Goal: Find specific page/section: Find specific page/section

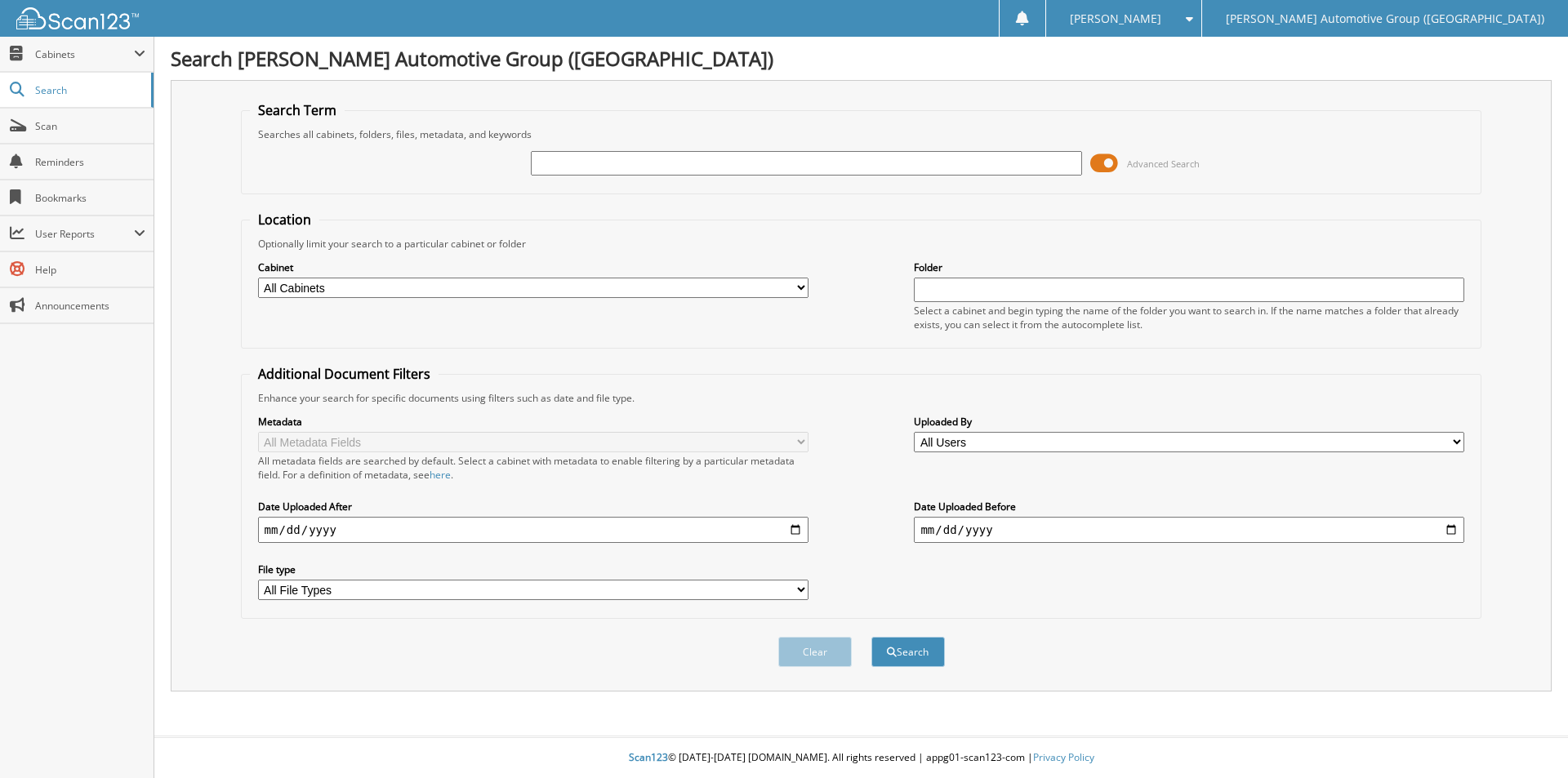
click at [611, 163] on input "text" at bounding box center [806, 163] width 550 height 25
type input "351336"
click at [871, 637] on button "Search" at bounding box center [908, 652] width 74 height 30
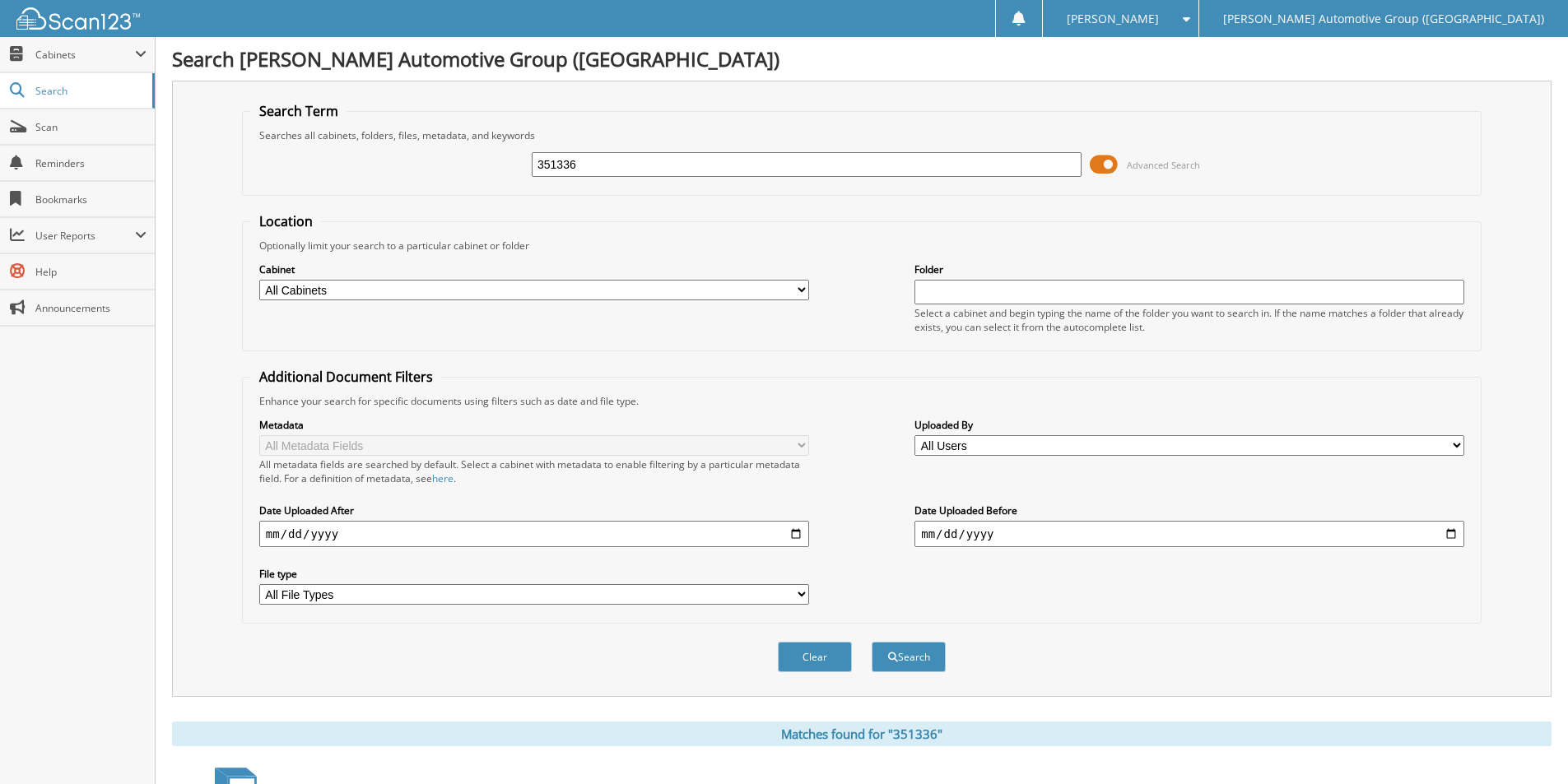
scroll to position [329, 0]
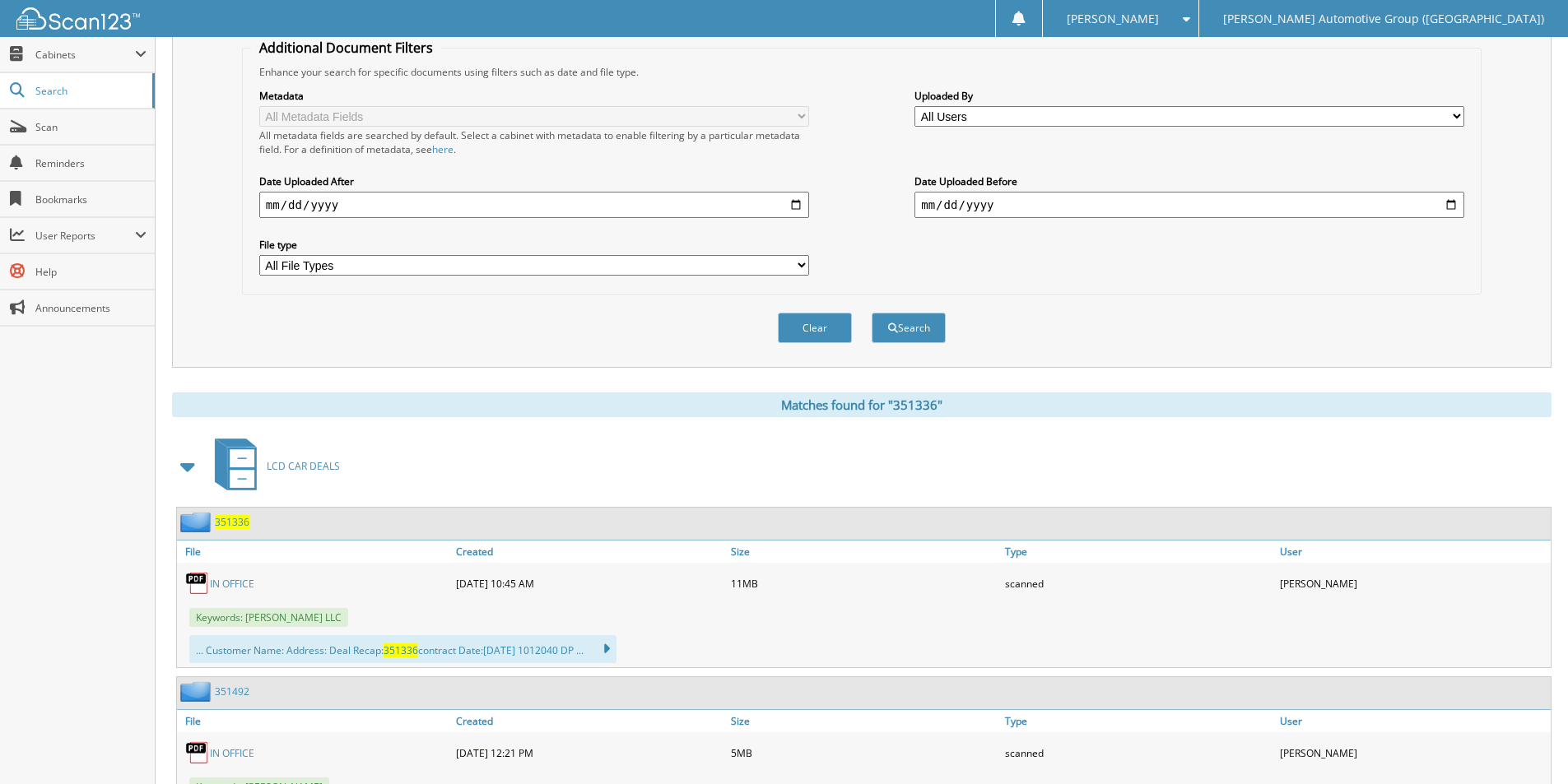
click at [225, 525] on span "351336" at bounding box center [232, 522] width 35 height 14
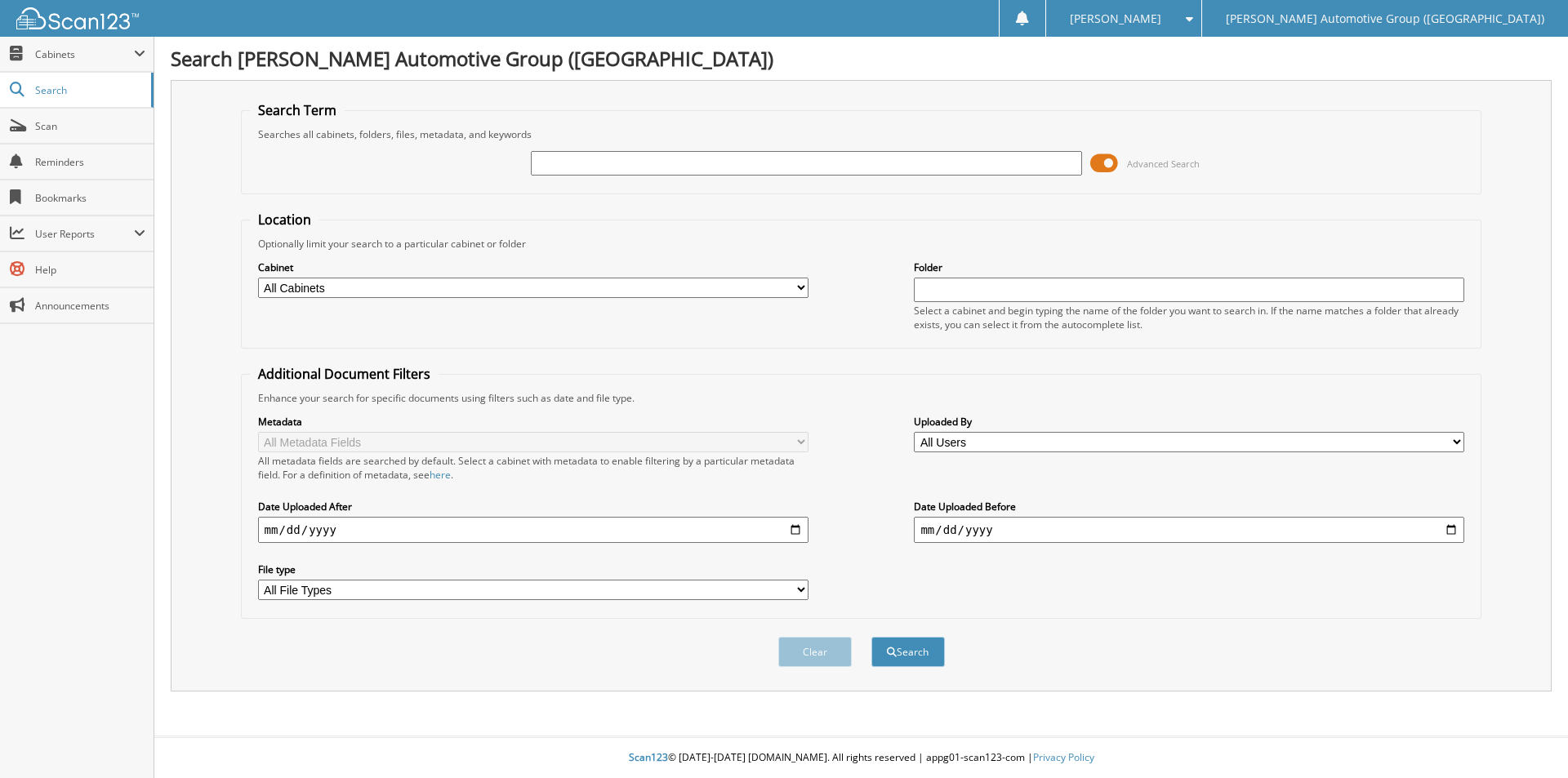
click at [697, 163] on input "text" at bounding box center [806, 163] width 550 height 25
type input "461430"
click at [871, 637] on button "Search" at bounding box center [908, 652] width 74 height 30
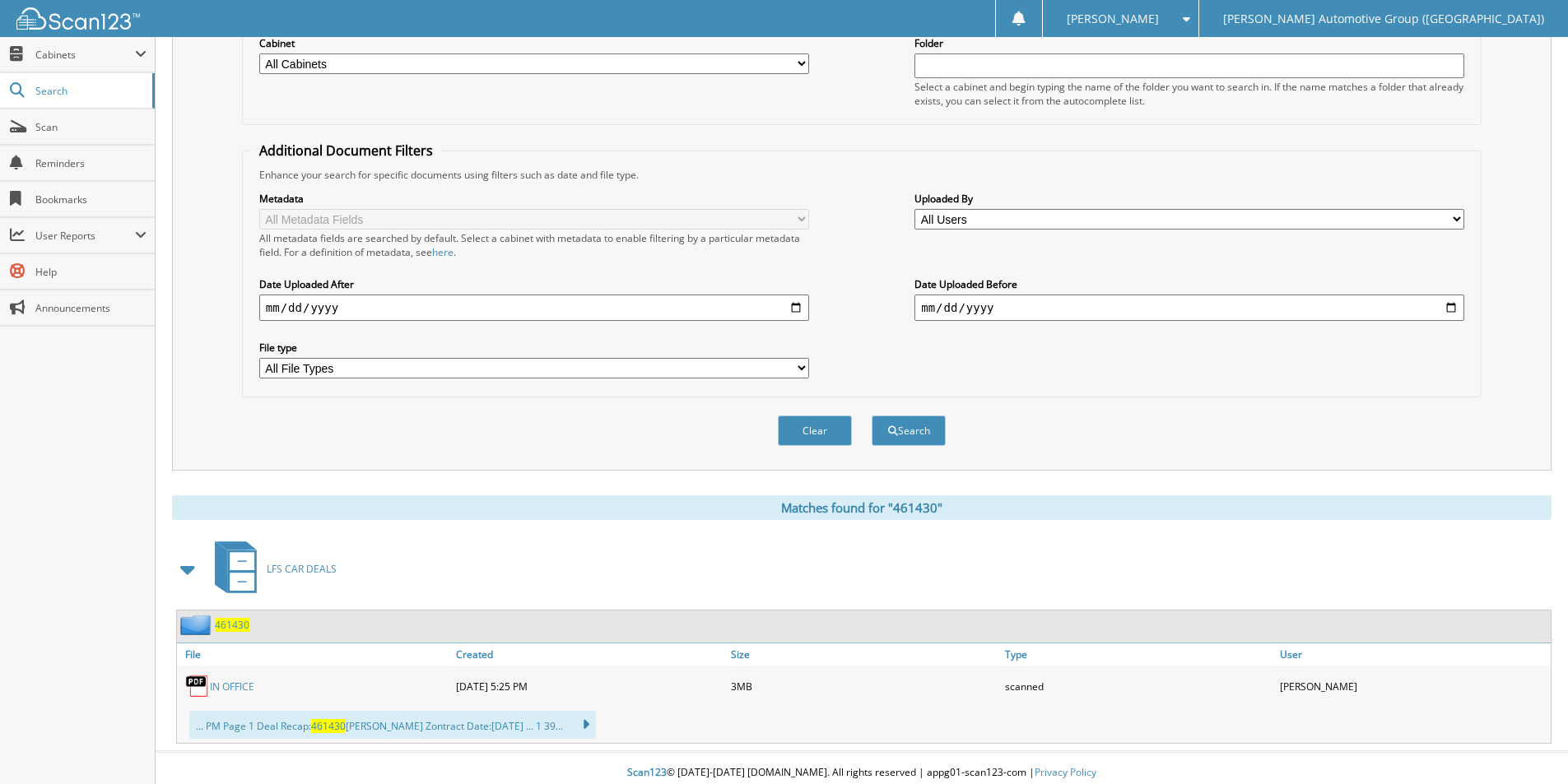
scroll to position [236, 0]
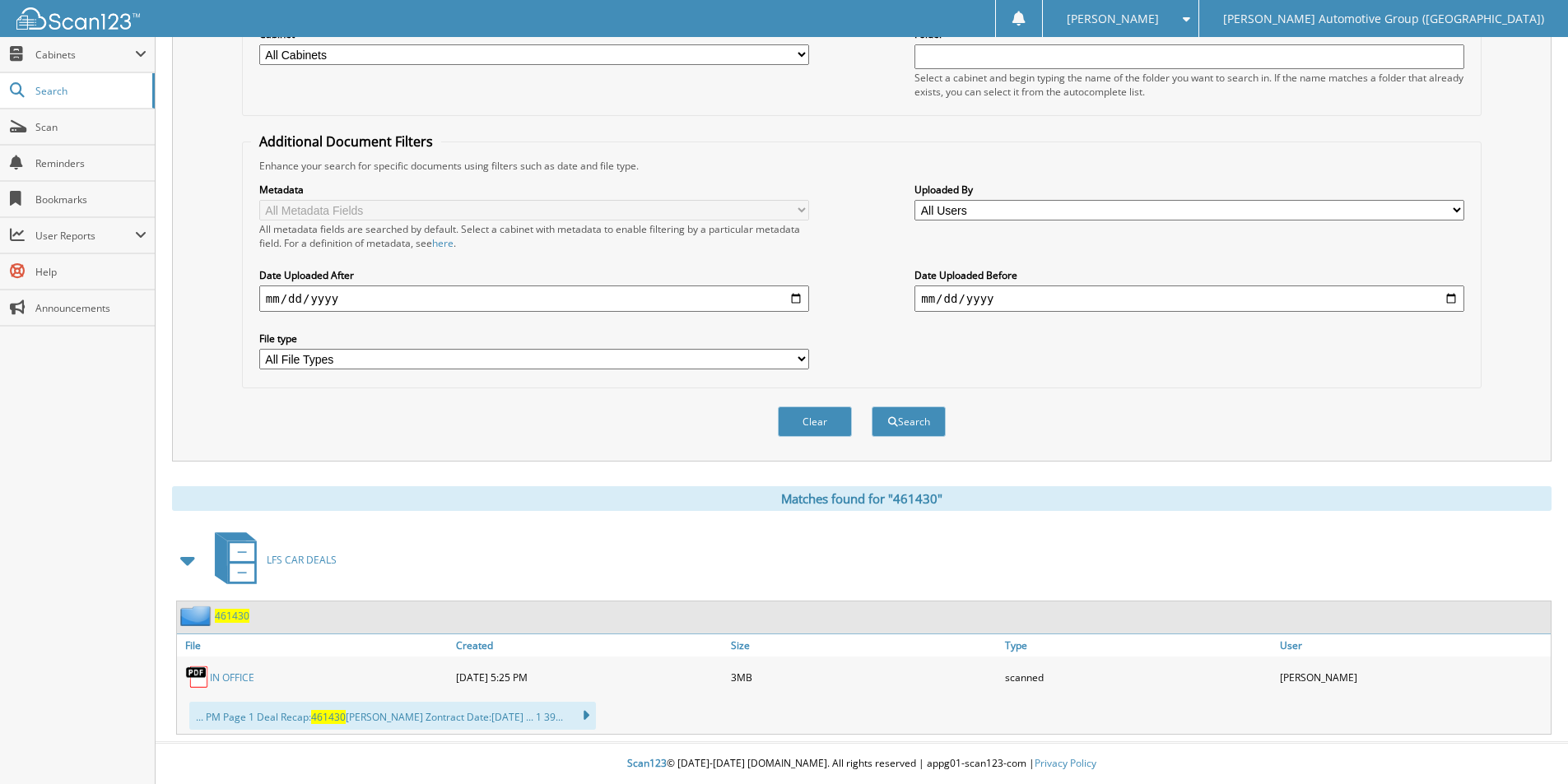
click at [240, 614] on span "461430" at bounding box center [232, 616] width 35 height 14
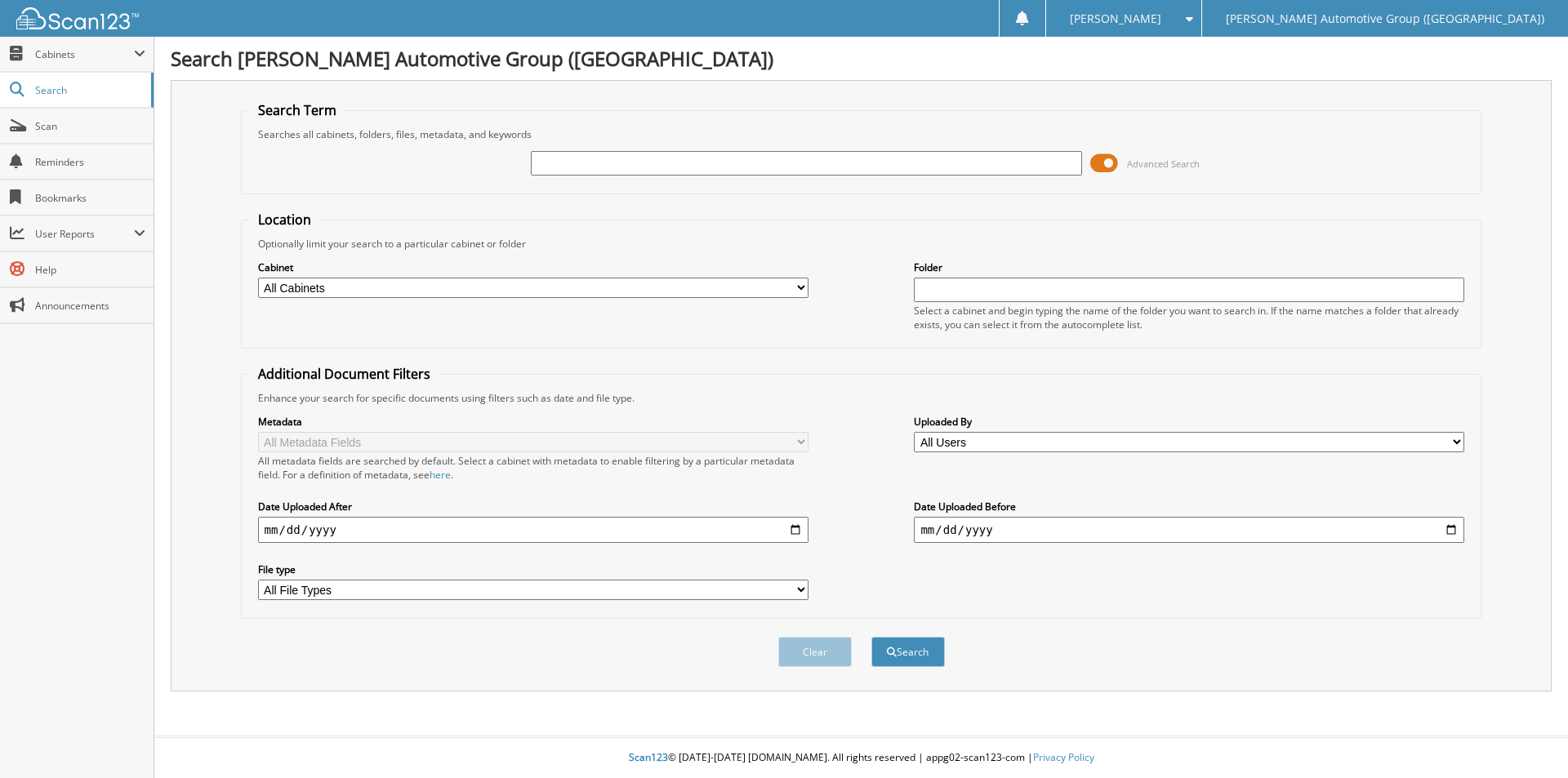
click at [595, 158] on input "text" at bounding box center [806, 163] width 550 height 25
type input "PH668426"
click at [921, 658] on button "Search" at bounding box center [908, 652] width 74 height 30
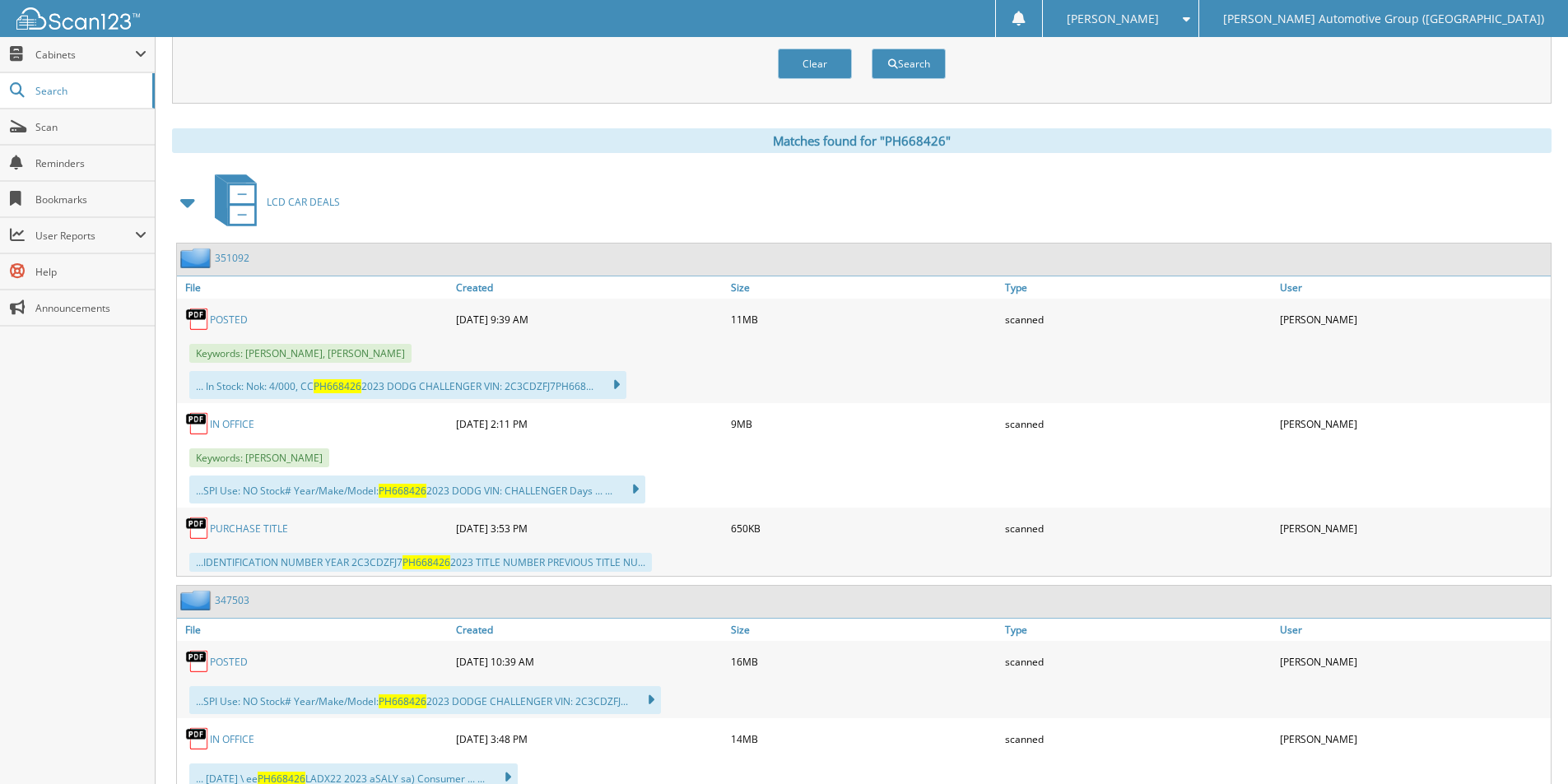
scroll to position [740, 0]
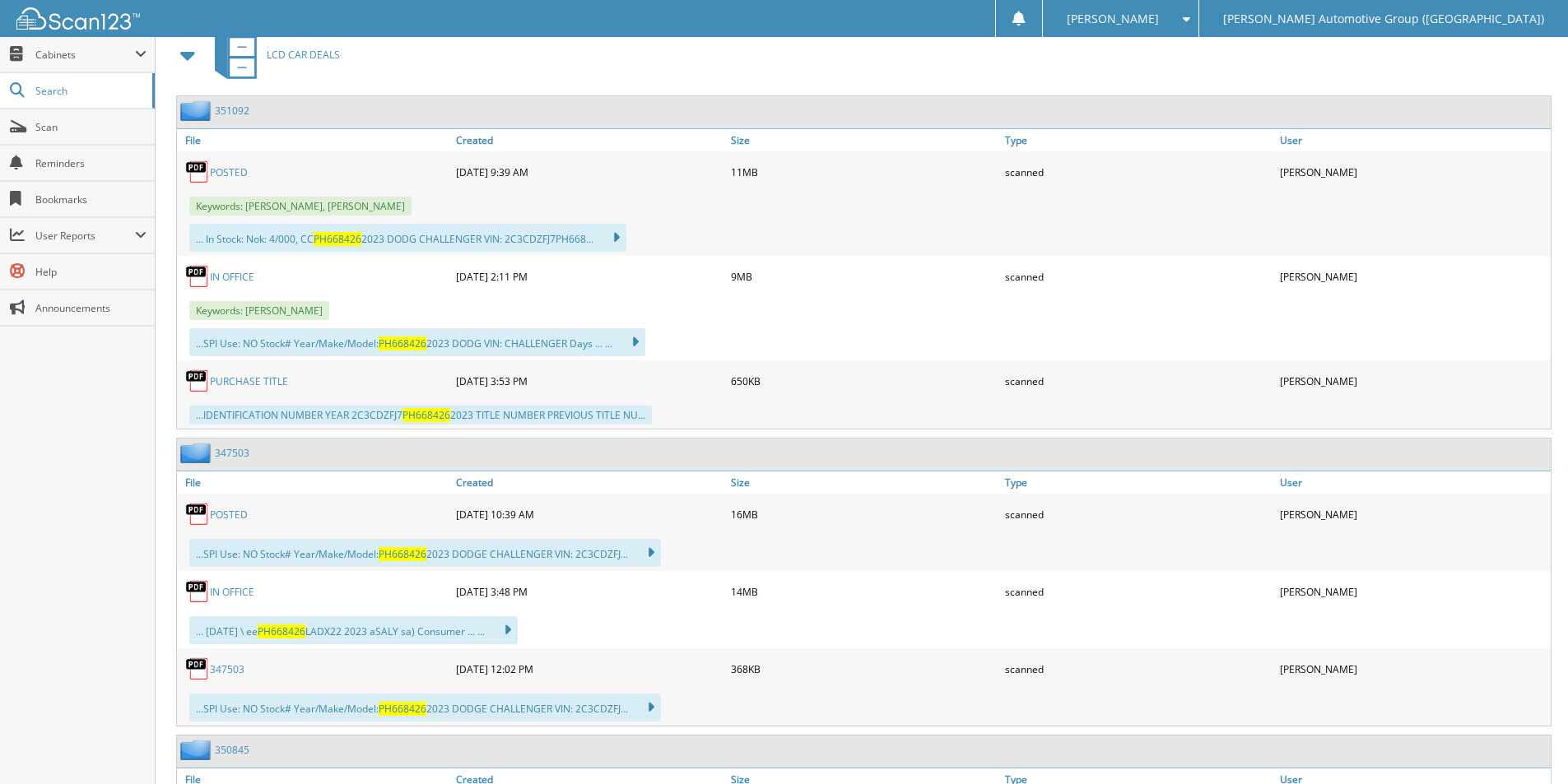
click at [238, 382] on link "PURCHASE TITLE" at bounding box center [249, 382] width 78 height 14
click at [241, 173] on link "POSTED" at bounding box center [229, 173] width 38 height 14
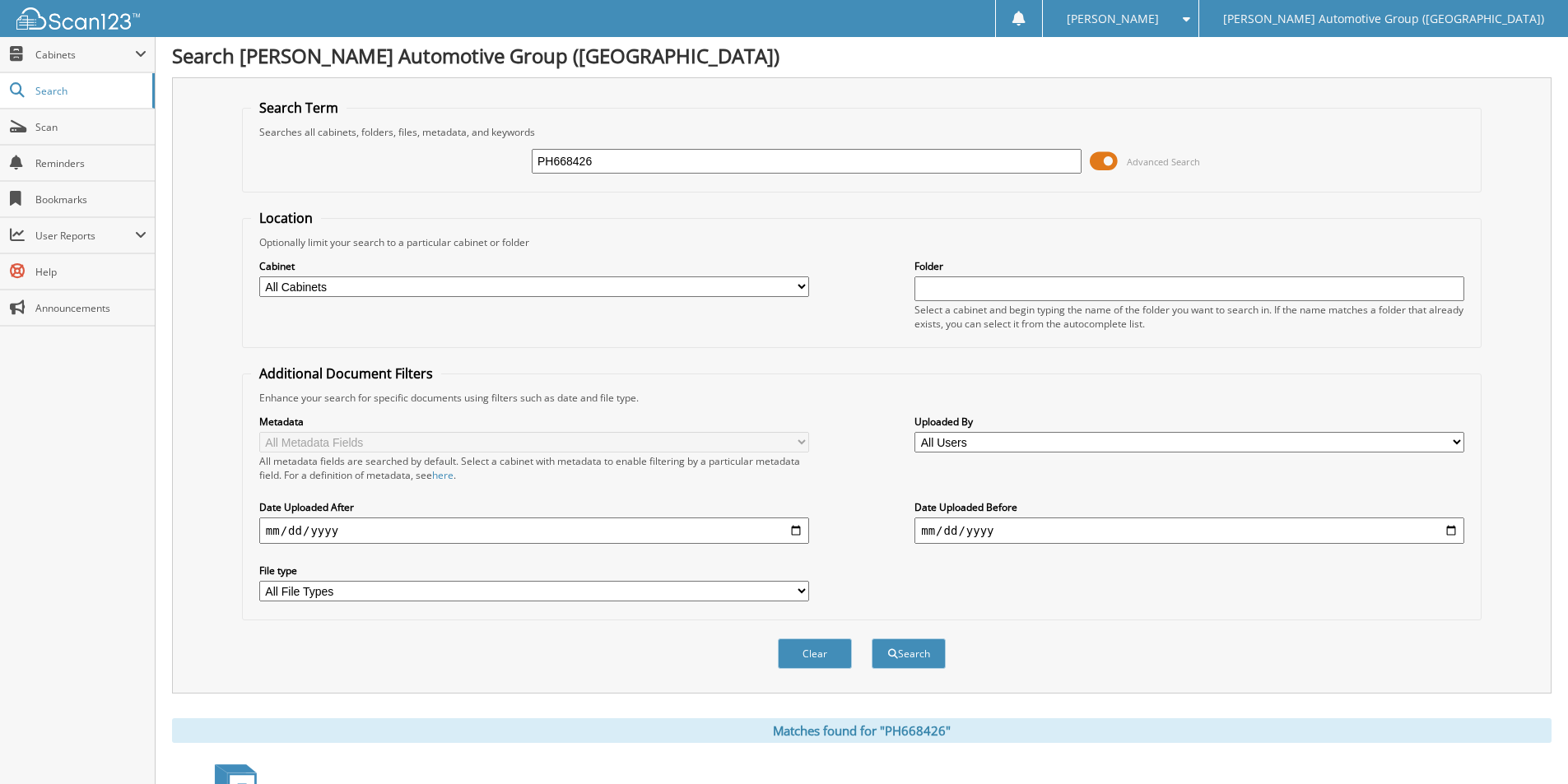
scroll to position [0, 0]
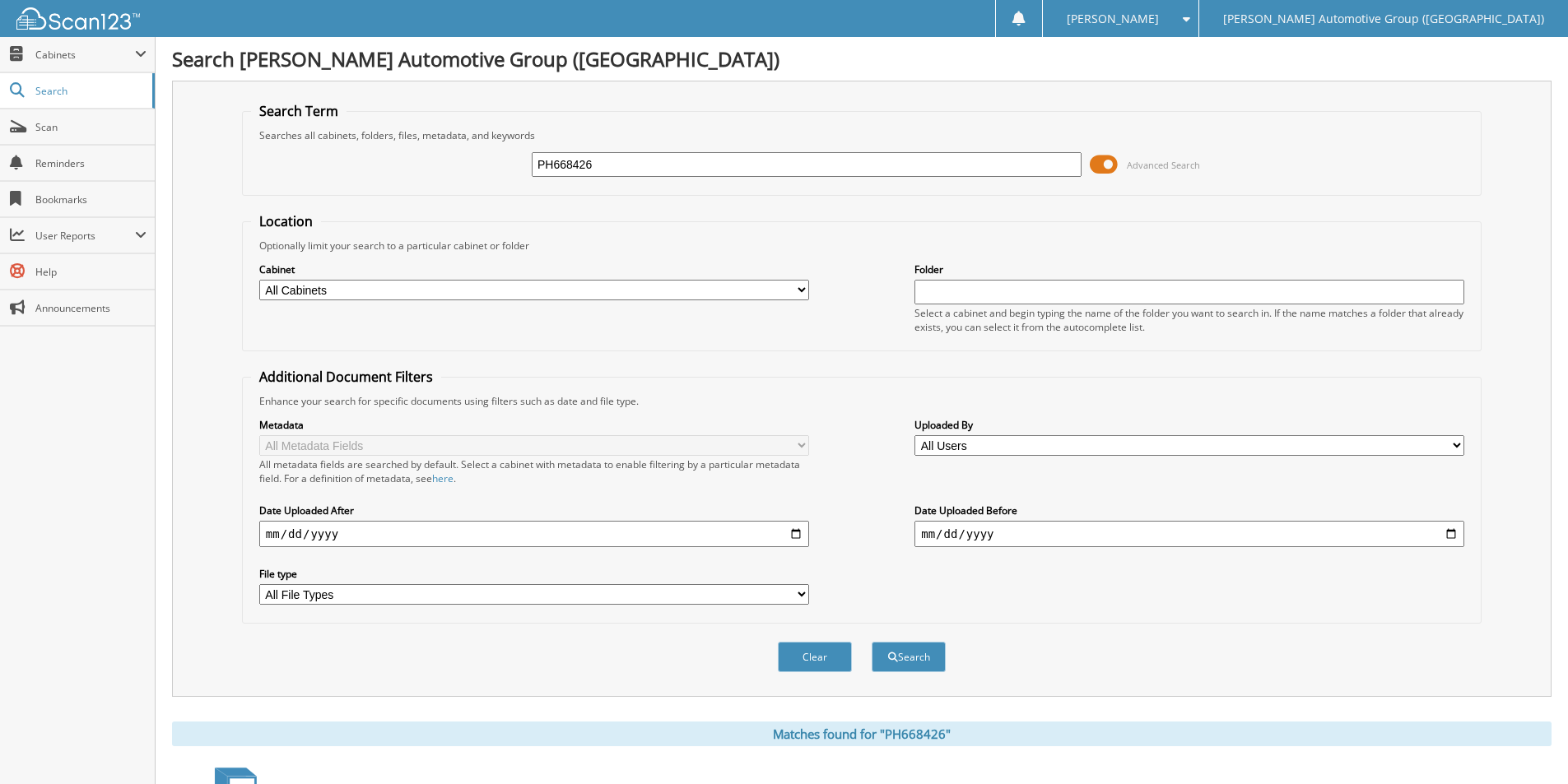
drag, startPoint x: 496, startPoint y: 163, endPoint x: 382, endPoint y: 159, distance: 114.1
click at [382, 158] on div "PH668426 Advanced Search" at bounding box center [862, 164] width 1221 height 45
type input "461122"
click at [872, 642] on button "Search" at bounding box center [908, 657] width 74 height 30
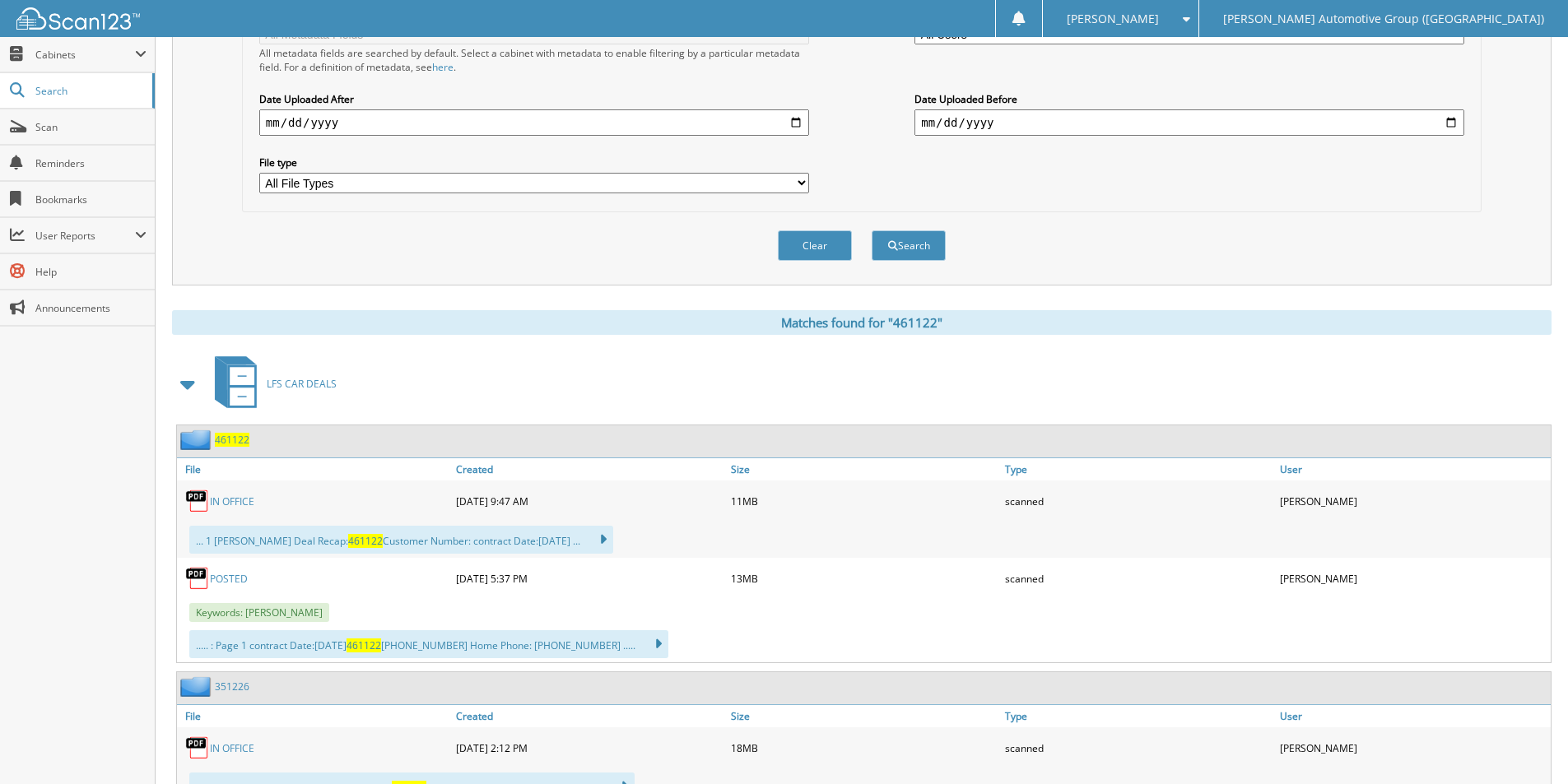
scroll to position [483, 0]
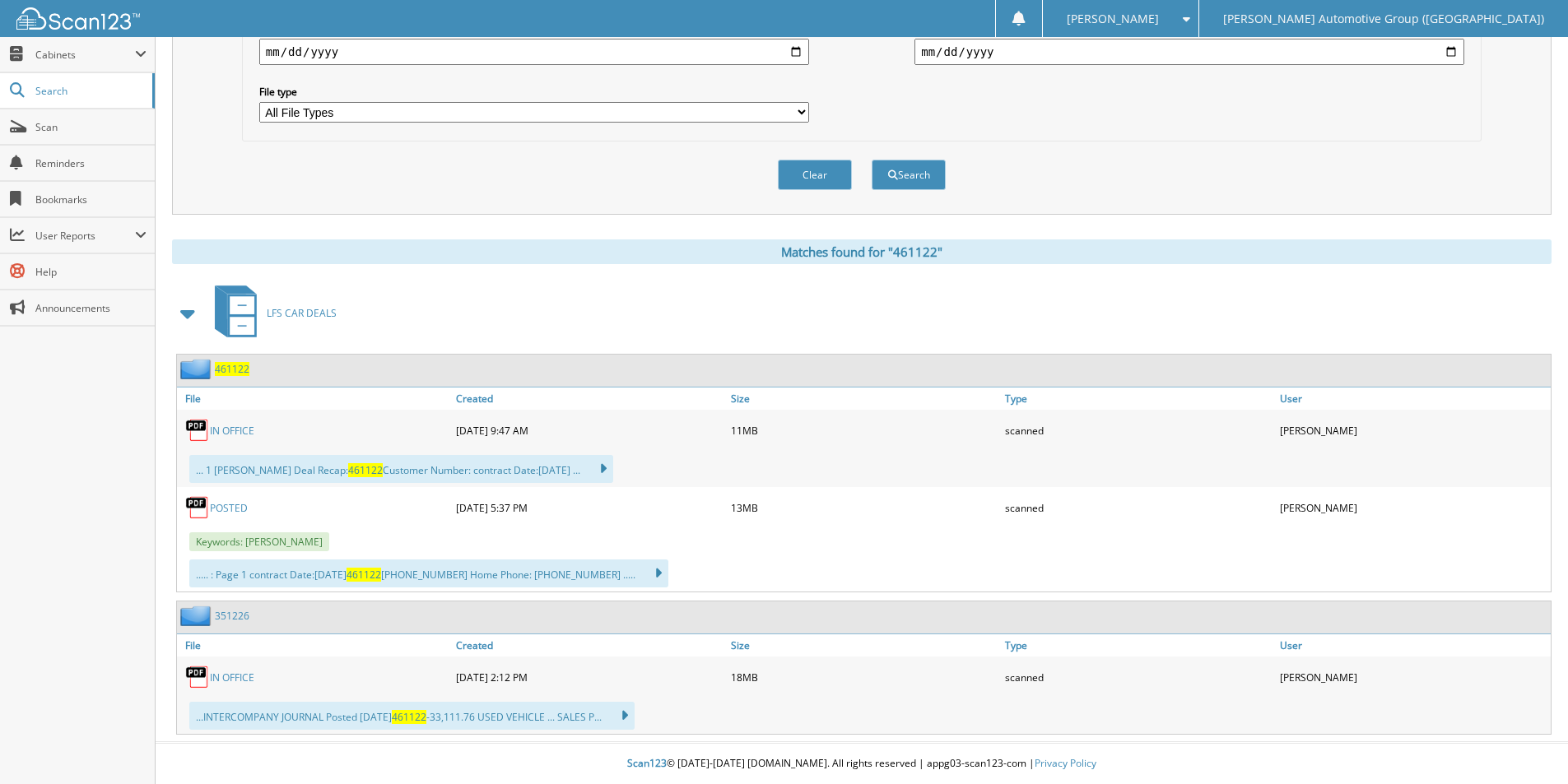
click at [231, 426] on link "IN OFFICE" at bounding box center [232, 431] width 45 height 14
